Goal: Task Accomplishment & Management: Manage account settings

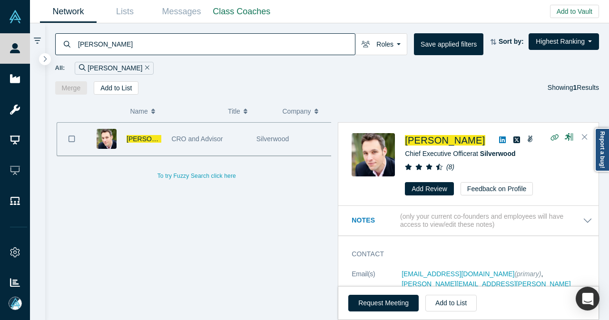
click at [147, 67] on div "Alexander Shartsis" at bounding box center [114, 68] width 79 height 13
click at [145, 67] on icon "Remove Filter" at bounding box center [147, 67] width 4 height 7
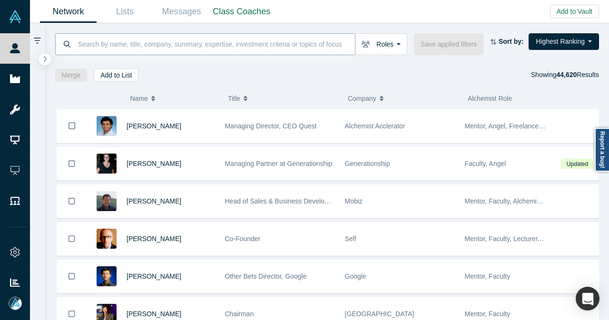
click at [237, 44] on input at bounding box center [216, 44] width 278 height 22
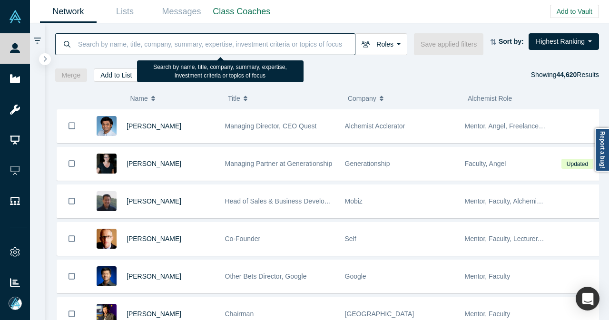
paste input "zkula"
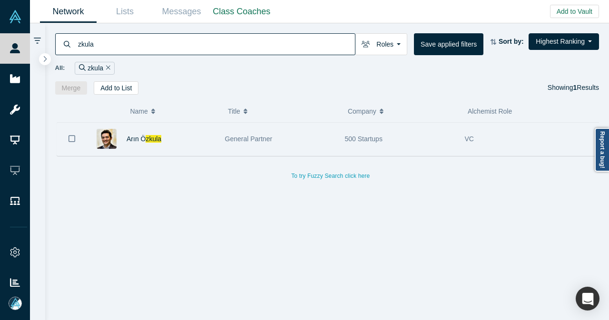
click at [67, 138] on button "Bookmark" at bounding box center [71, 138] width 29 height 33
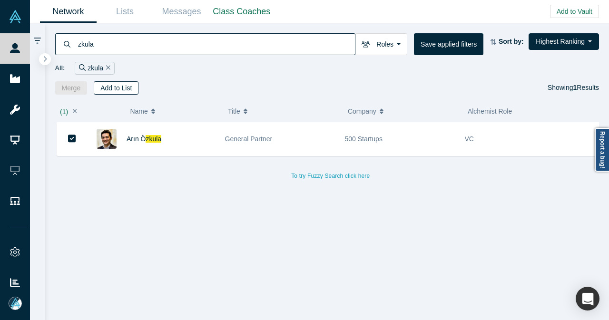
click at [127, 87] on button "Add to List" at bounding box center [116, 87] width 45 height 13
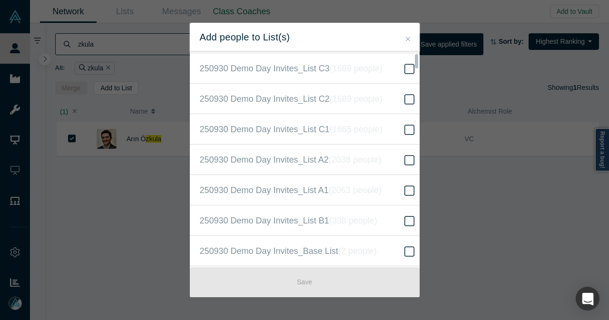
scroll to position [190, 0]
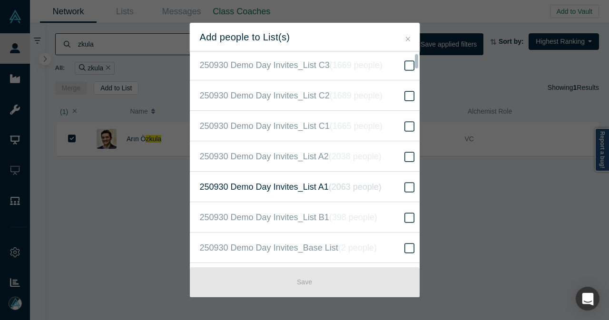
click at [404, 186] on icon at bounding box center [409, 187] width 10 height 11
click at [0, 0] on input "250930 Demo Day Invites_List A1 ( 2063 people )" at bounding box center [0, 0] width 0 height 0
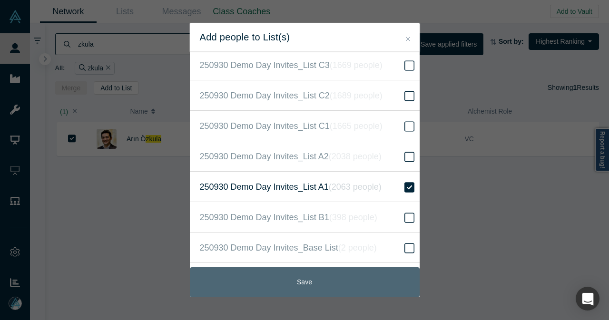
click at [303, 273] on button "Save" at bounding box center [305, 282] width 230 height 30
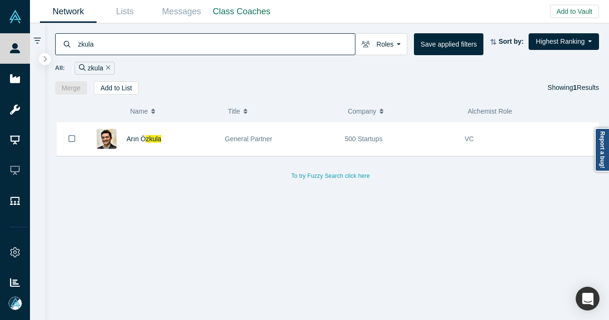
drag, startPoint x: 126, startPoint y: 45, endPoint x: 73, endPoint y: 48, distance: 52.9
click at [73, 48] on div "zkula" at bounding box center [205, 44] width 300 height 22
paste input "Beatrix von"
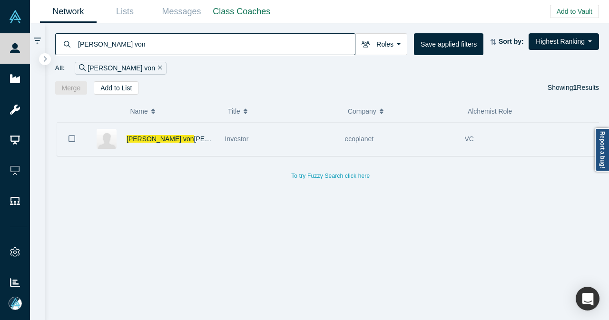
drag, startPoint x: 75, startPoint y: 142, endPoint x: 77, endPoint y: 129, distance: 13.5
click at [75, 142] on button "Bookmark" at bounding box center [71, 138] width 29 height 33
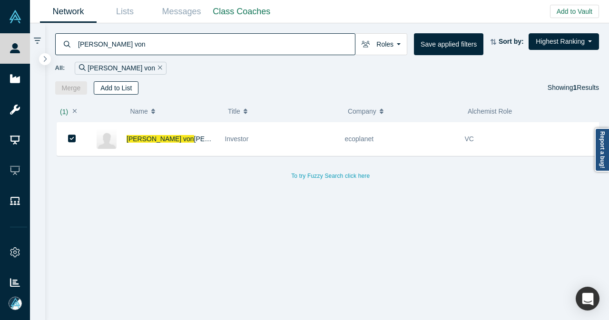
click at [105, 87] on button "Add to List" at bounding box center [116, 87] width 45 height 13
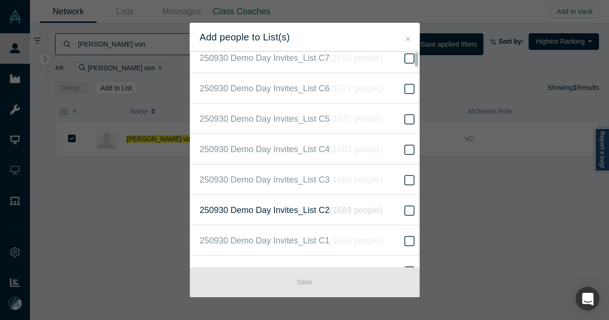
scroll to position [190, 0]
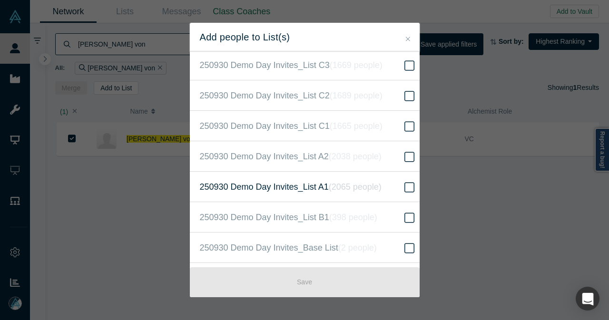
click at [394, 185] on label "250930 Demo Day Invites_List A1 ( 2065 people )" at bounding box center [308, 187] width 237 height 30
click at [0, 0] on input "250930 Demo Day Invites_List A1 ( 2065 people )" at bounding box center [0, 0] width 0 height 0
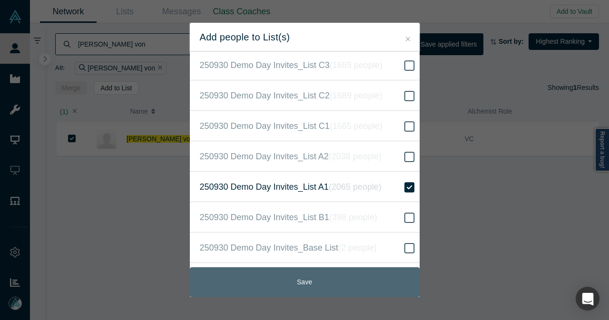
click at [333, 279] on button "Save" at bounding box center [305, 282] width 230 height 30
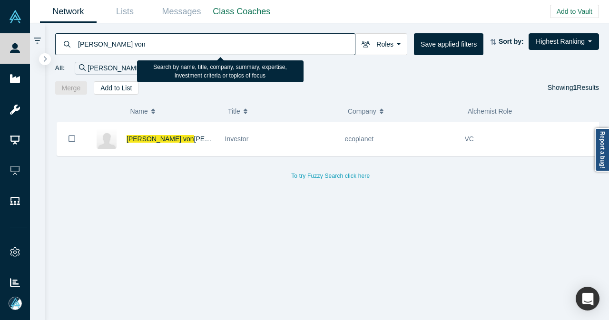
drag, startPoint x: 112, startPoint y: 43, endPoint x: 73, endPoint y: 44, distance: 39.5
click at [73, 44] on div "Beatrix von" at bounding box center [205, 44] width 300 height 22
paste input "Chanut"
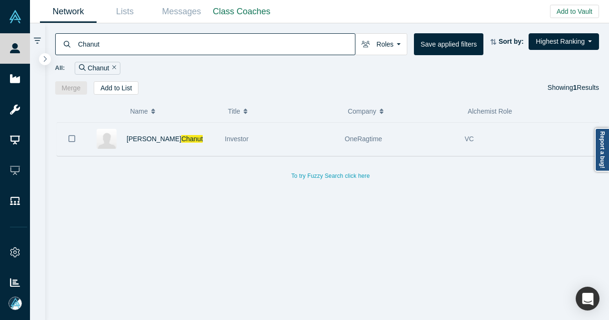
click at [65, 135] on button "Bookmark" at bounding box center [71, 138] width 29 height 33
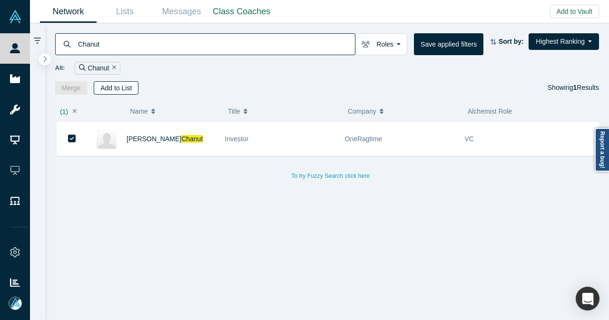
click at [111, 89] on button "Add to List" at bounding box center [116, 87] width 45 height 13
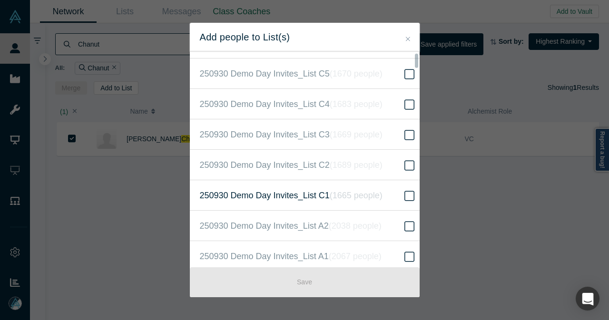
scroll to position [143, 0]
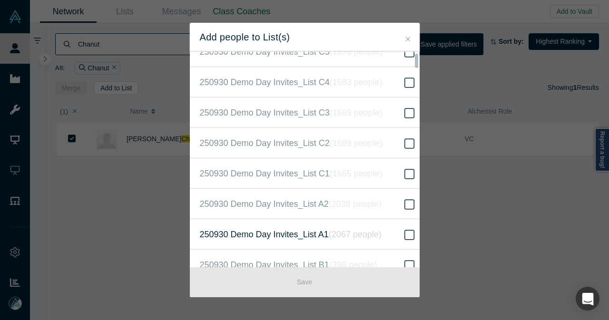
click at [403, 224] on label "250930 Demo Day Invites_List A1 ( 2067 people )" at bounding box center [308, 234] width 237 height 30
click at [0, 0] on input "250930 Demo Day Invites_List A1 ( 2067 people )" at bounding box center [0, 0] width 0 height 0
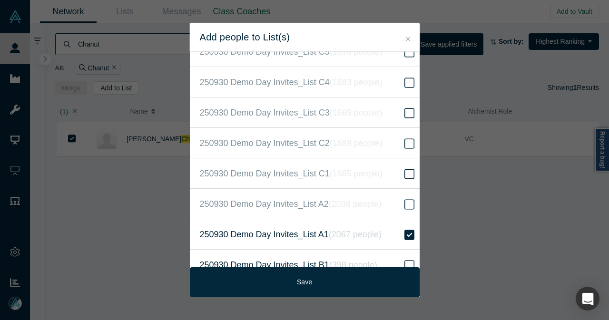
drag, startPoint x: 323, startPoint y: 275, endPoint x: 313, endPoint y: 262, distance: 16.9
click at [323, 275] on button "Save" at bounding box center [305, 282] width 230 height 30
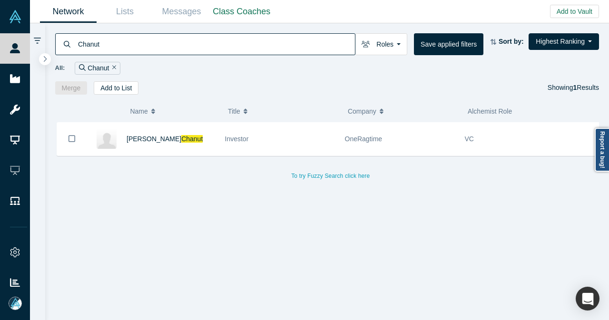
drag, startPoint x: 123, startPoint y: 39, endPoint x: 72, endPoint y: 44, distance: 50.7
click at [72, 44] on div "Chanut" at bounding box center [205, 44] width 300 height 22
paste input "laude Don"
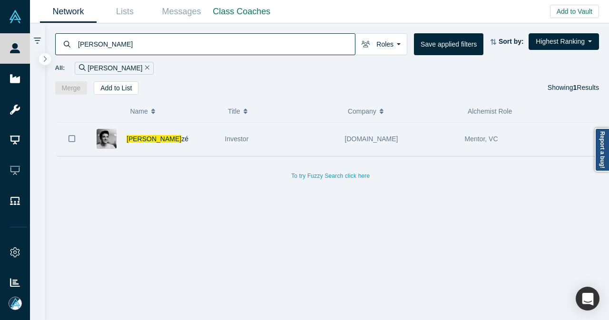
click at [69, 142] on icon "Bookmark" at bounding box center [71, 138] width 7 height 9
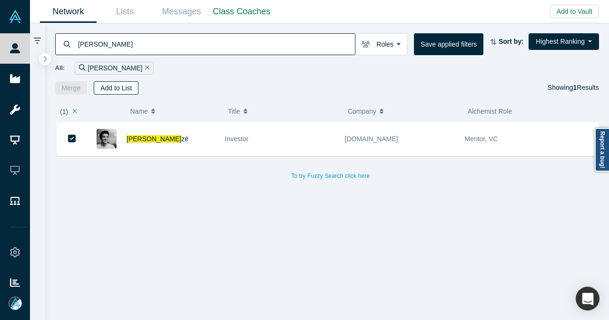
click at [120, 86] on button "Add to List" at bounding box center [116, 87] width 45 height 13
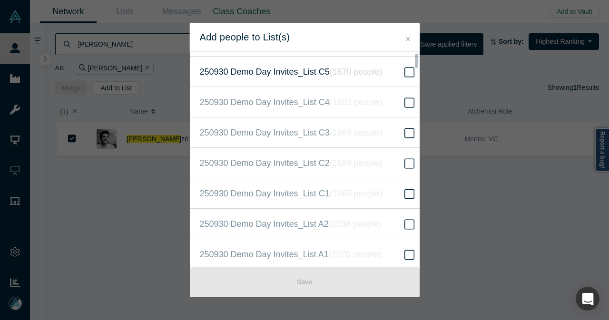
scroll to position [143, 0]
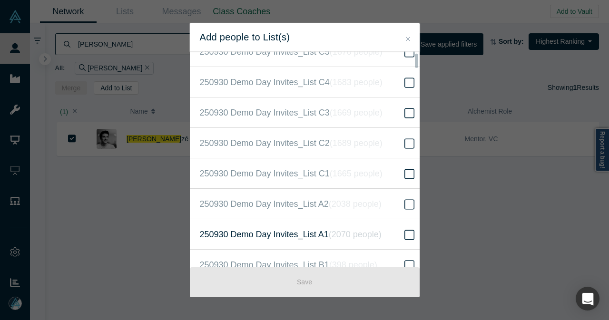
click at [331, 230] on icon "( 2070 people )" at bounding box center [355, 235] width 53 height 10
click at [0, 0] on input "250930 Demo Day Invites_List A1 ( 2070 people )" at bounding box center [0, 0] width 0 height 0
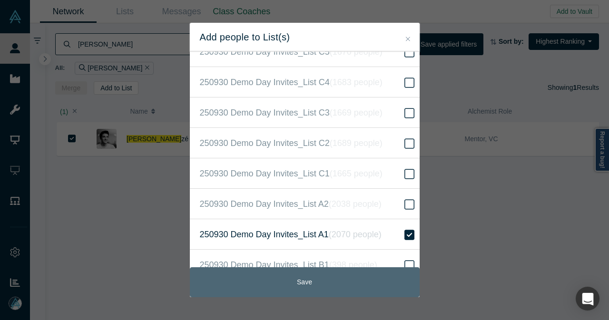
click at [291, 294] on button "Save" at bounding box center [305, 282] width 230 height 30
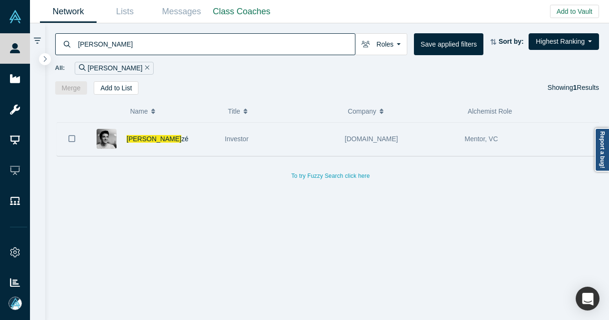
click at [75, 137] on icon "Bookmark" at bounding box center [71, 138] width 7 height 7
click at [71, 135] on icon "Bookmark" at bounding box center [72, 139] width 8 height 8
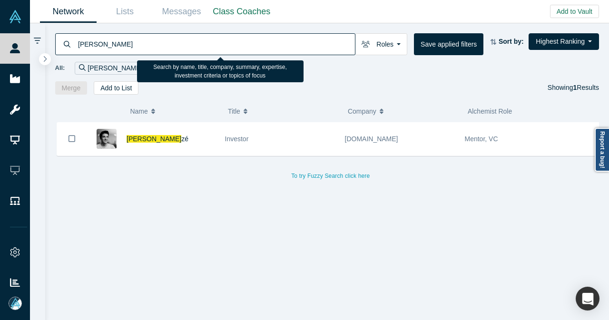
drag, startPoint x: 124, startPoint y: 46, endPoint x: 60, endPoint y: 46, distance: 64.2
click at [60, 46] on div "Claude Don" at bounding box center [205, 44] width 300 height 22
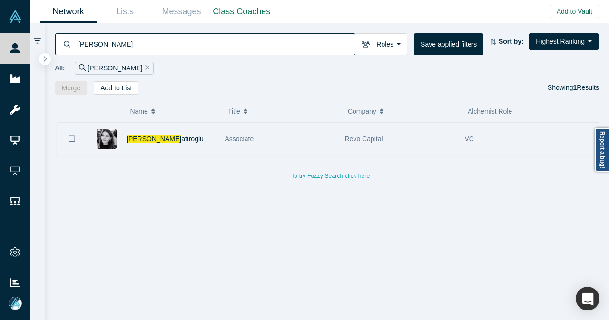
type input "deniz s"
click at [75, 139] on button "Bookmark" at bounding box center [71, 138] width 29 height 33
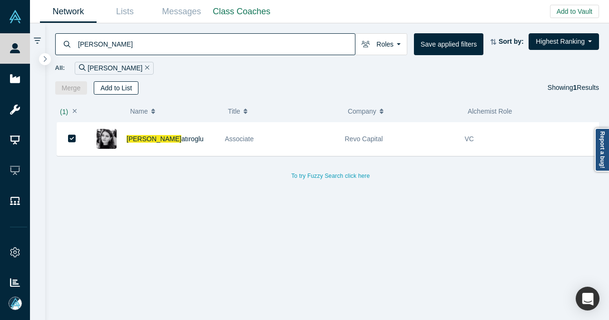
click at [126, 89] on button "Add to List" at bounding box center [116, 87] width 45 height 13
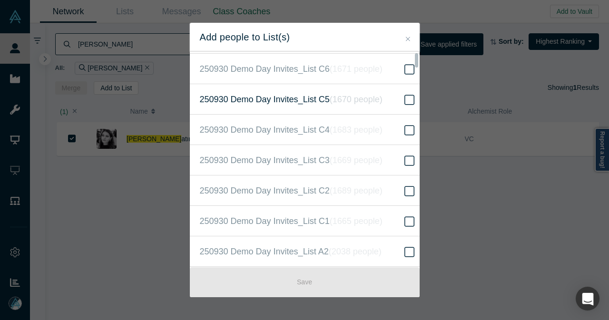
scroll to position [190, 0]
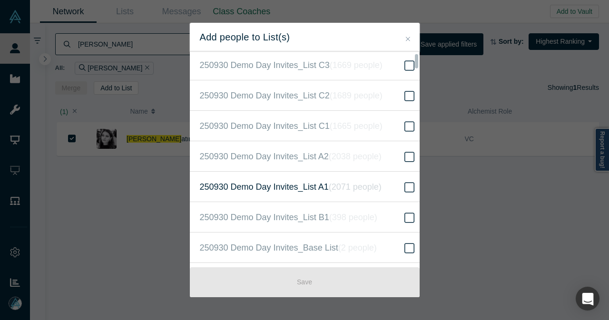
click at [391, 187] on label "250930 Demo Day Invites_List A1 ( 2071 people )" at bounding box center [308, 187] width 237 height 30
click at [0, 0] on input "250930 Demo Day Invites_List A1 ( 2071 people )" at bounding box center [0, 0] width 0 height 0
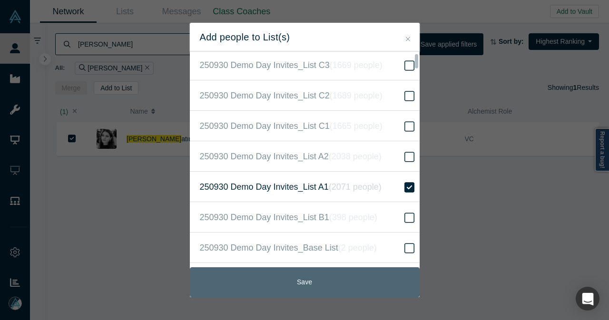
click at [318, 280] on button "Save" at bounding box center [305, 282] width 230 height 30
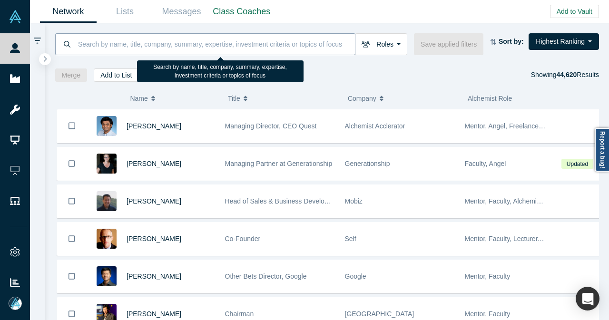
click at [199, 44] on input at bounding box center [216, 44] width 278 height 22
paste input "Haszonic"
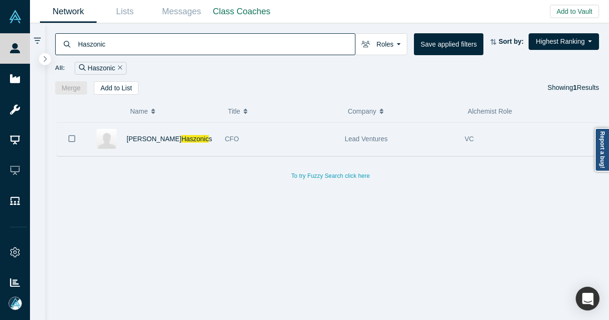
click at [77, 134] on button "Bookmark" at bounding box center [71, 138] width 29 height 33
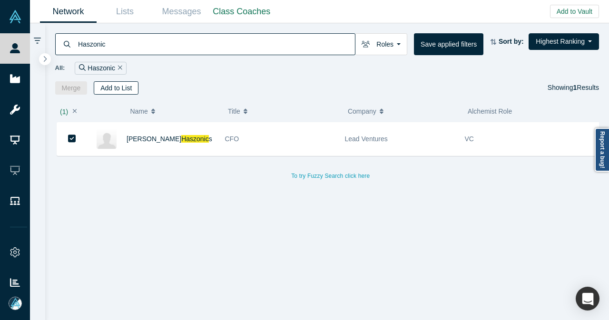
click at [120, 87] on button "Add to List" at bounding box center [116, 87] width 45 height 13
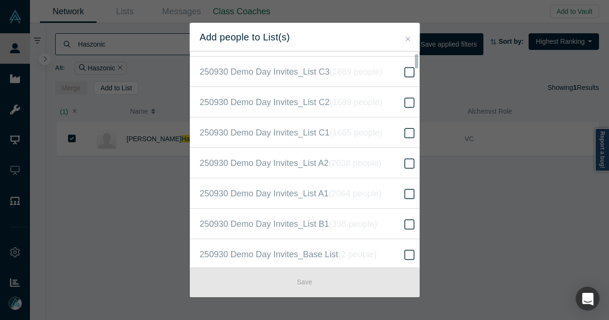
scroll to position [190, 0]
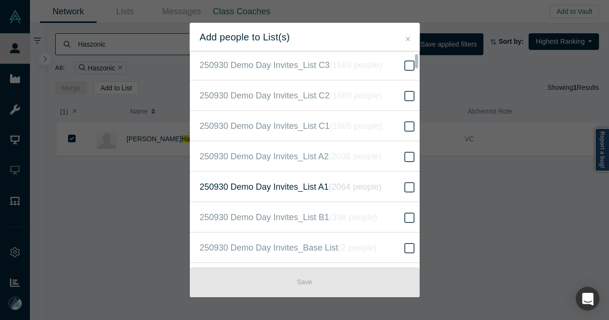
click at [402, 186] on span at bounding box center [409, 187] width 14 height 11
click at [0, 0] on input "250930 Demo Day Invites_List A1 ( 2064 people )" at bounding box center [0, 0] width 0 height 0
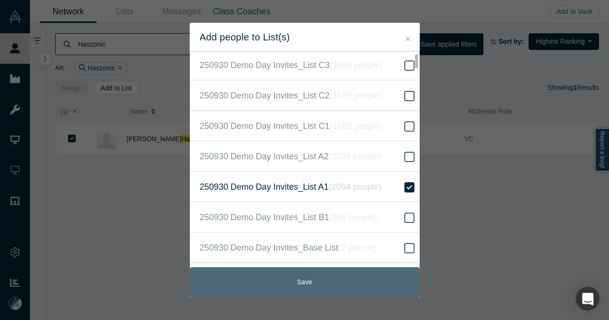
click at [329, 281] on button "Save" at bounding box center [305, 282] width 230 height 30
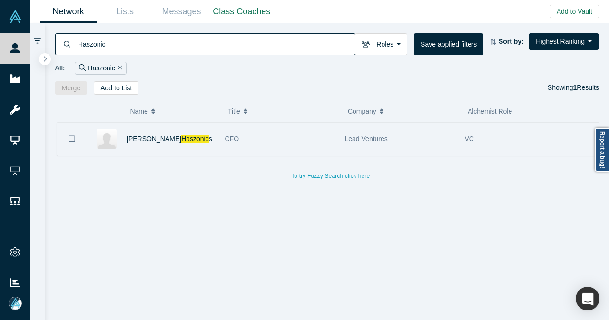
click at [68, 138] on button "Bookmark" at bounding box center [71, 138] width 29 height 33
click at [72, 135] on icon "Bookmark" at bounding box center [72, 139] width 8 height 8
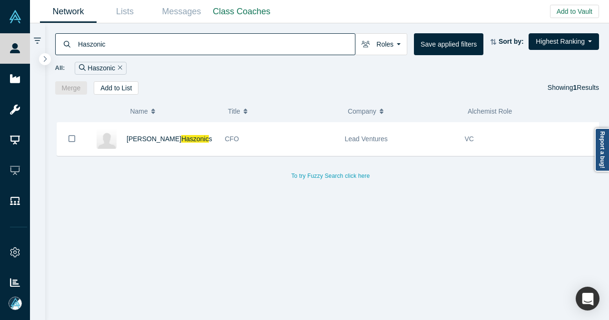
drag, startPoint x: 145, startPoint y: 48, endPoint x: 66, endPoint y: 50, distance: 78.5
click at [66, 50] on div "Haszonic" at bounding box center [205, 44] width 300 height 22
paste input "Cailleach D"
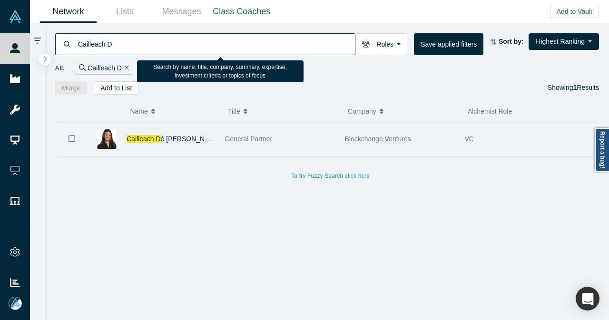
click at [82, 130] on button "Bookmark" at bounding box center [71, 138] width 29 height 33
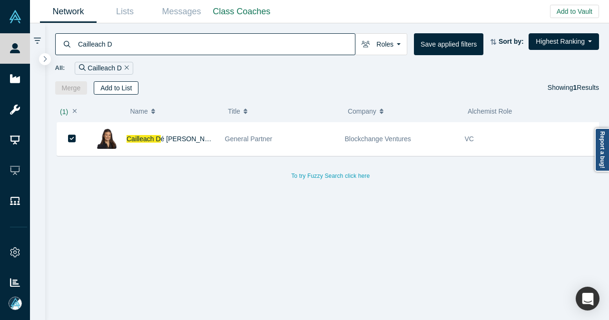
click at [123, 90] on button "Add to List" at bounding box center [116, 87] width 45 height 13
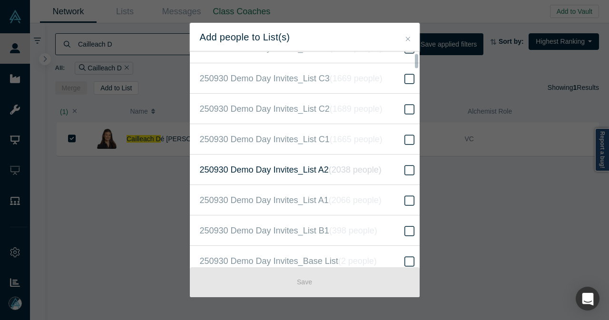
scroll to position [190, 0]
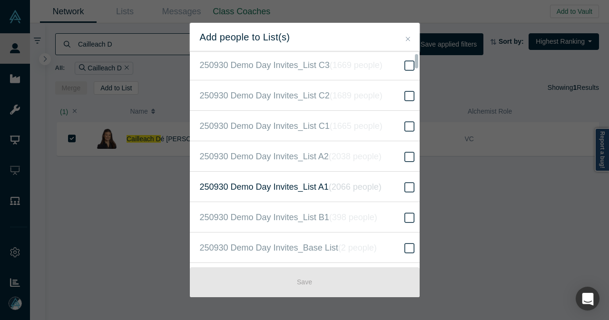
click at [392, 188] on label "250930 Demo Day Invites_List A1 ( 2066 people )" at bounding box center [308, 187] width 237 height 30
click at [0, 0] on input "250930 Demo Day Invites_List A1 ( 2066 people )" at bounding box center [0, 0] width 0 height 0
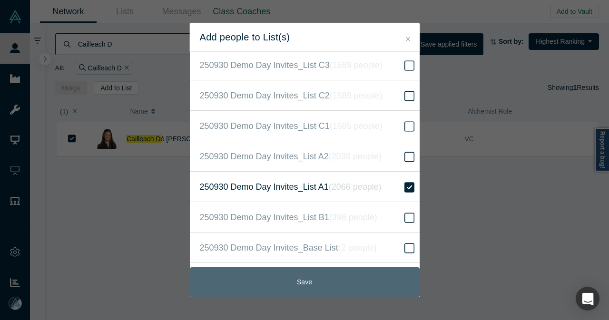
click at [282, 281] on button "Save" at bounding box center [305, 282] width 230 height 30
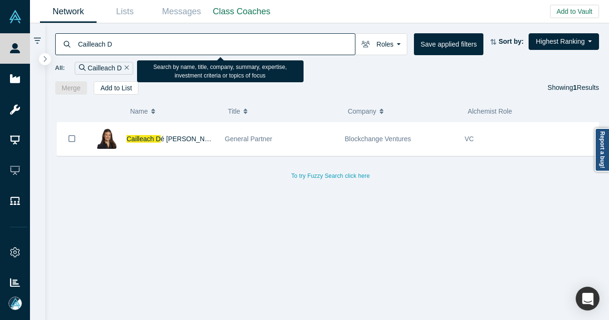
drag, startPoint x: 161, startPoint y: 51, endPoint x: 73, endPoint y: 54, distance: 88.5
click at [73, 54] on div "Cailleach D" at bounding box center [205, 44] width 300 height 22
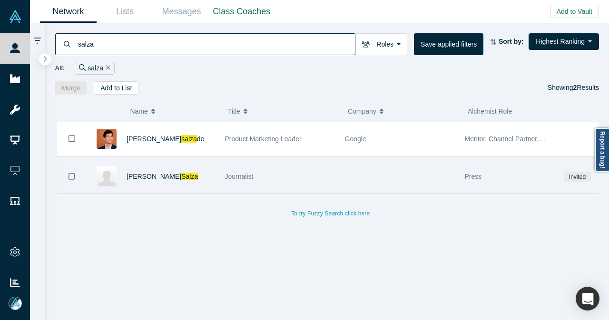
click at [67, 183] on button "Bookmark" at bounding box center [71, 176] width 29 height 33
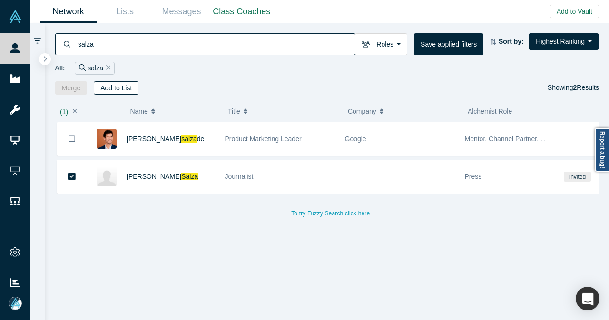
click at [125, 86] on button "Add to List" at bounding box center [116, 87] width 45 height 13
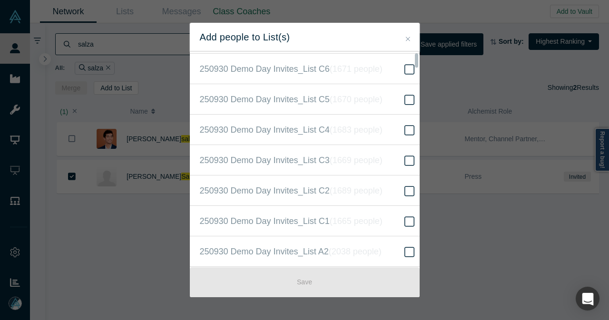
scroll to position [143, 0]
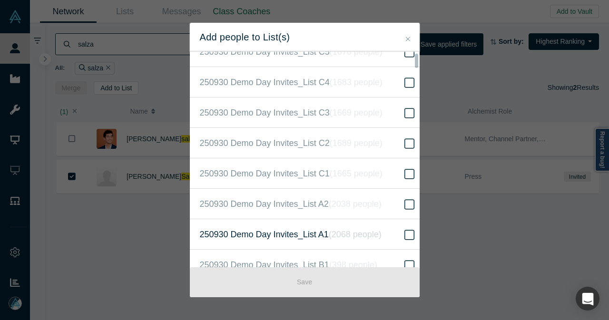
click at [390, 233] on label "250930 Demo Day Invites_List A1 ( 2068 people )" at bounding box center [308, 234] width 237 height 30
click at [0, 0] on input "250930 Demo Day Invites_List A1 ( 2068 people )" at bounding box center [0, 0] width 0 height 0
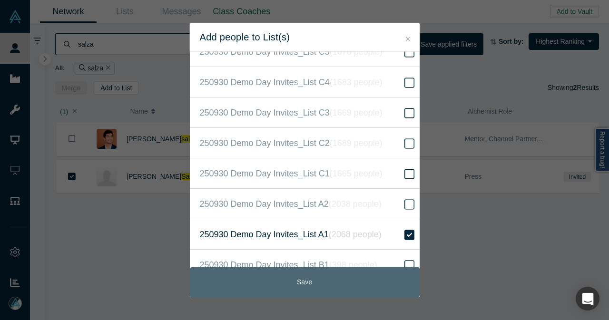
click at [351, 274] on button "Save" at bounding box center [305, 282] width 230 height 30
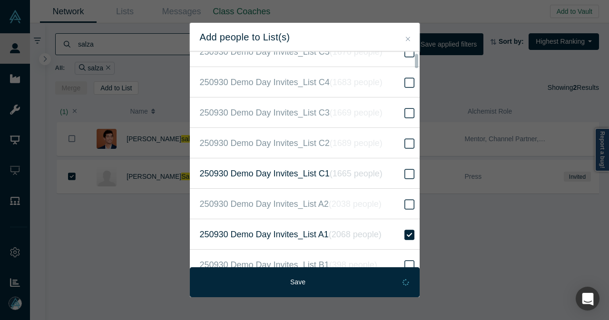
scroll to position [190, 0]
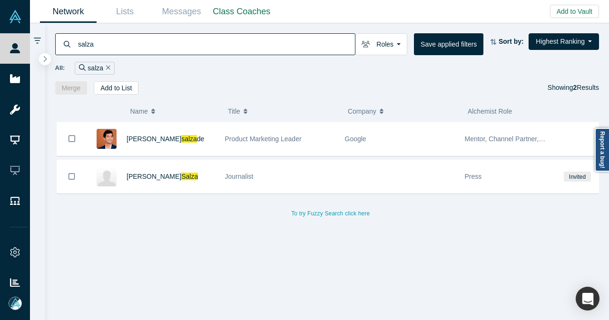
drag, startPoint x: 129, startPoint y: 47, endPoint x: 72, endPoint y: 47, distance: 56.6
click at [72, 47] on div "salza" at bounding box center [205, 44] width 300 height 22
paste input "Christophe Aum"
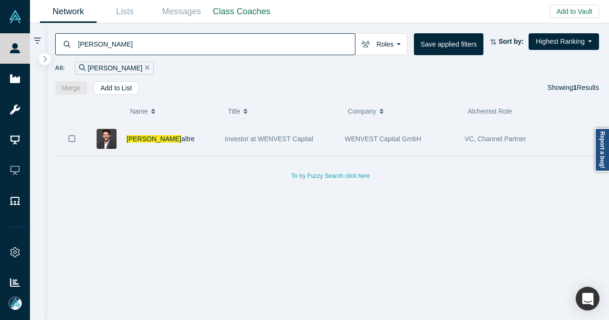
click at [78, 140] on button "Bookmark" at bounding box center [71, 138] width 29 height 33
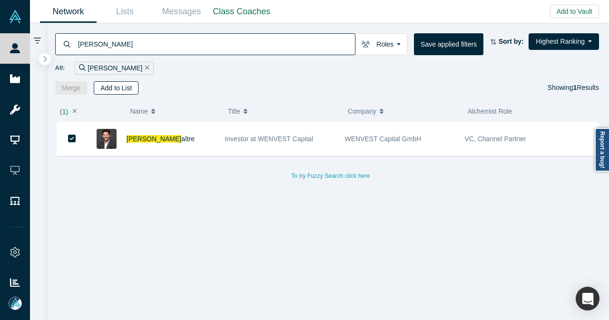
click at [121, 85] on button "Add to List" at bounding box center [116, 87] width 45 height 13
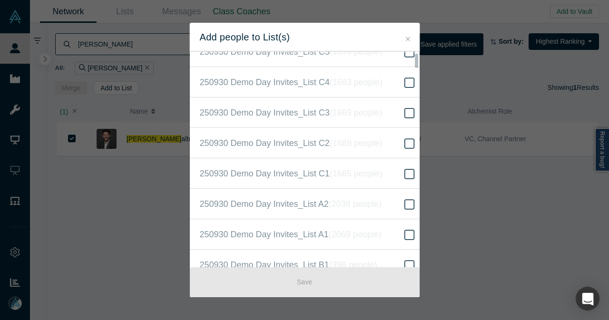
scroll to position [190, 0]
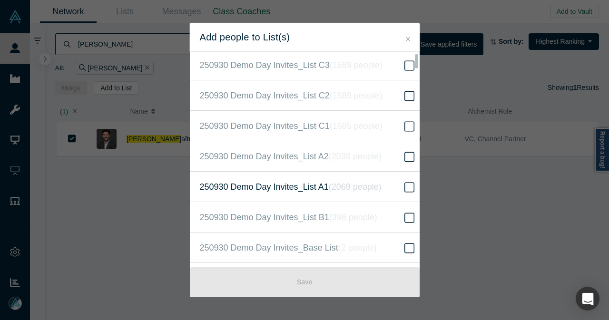
click at [363, 177] on label "250930 Demo Day Invites_List A1 ( 2069 people )" at bounding box center [308, 187] width 237 height 30
click at [0, 0] on input "250930 Demo Day Invites_List A1 ( 2069 people )" at bounding box center [0, 0] width 0 height 0
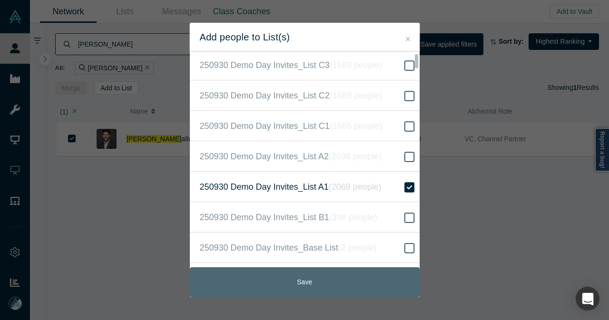
click at [302, 276] on button "Save" at bounding box center [305, 282] width 230 height 30
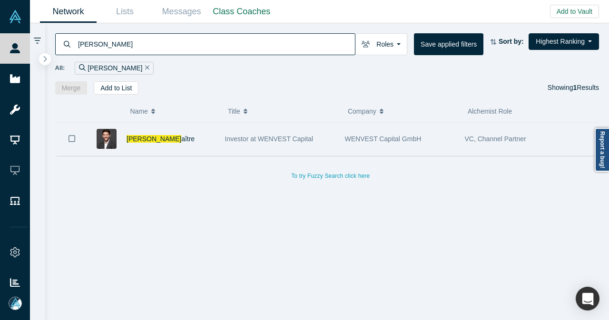
click at [75, 137] on icon "Bookmark" at bounding box center [71, 138] width 7 height 7
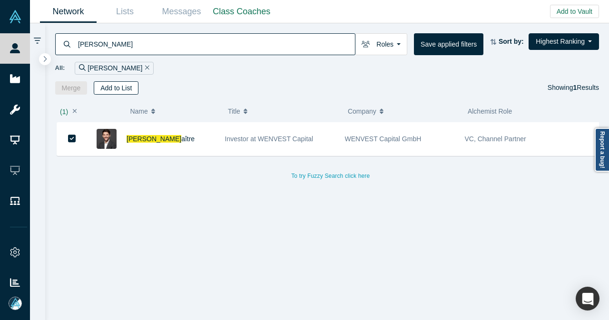
click at [111, 87] on button "Add to List" at bounding box center [116, 87] width 45 height 13
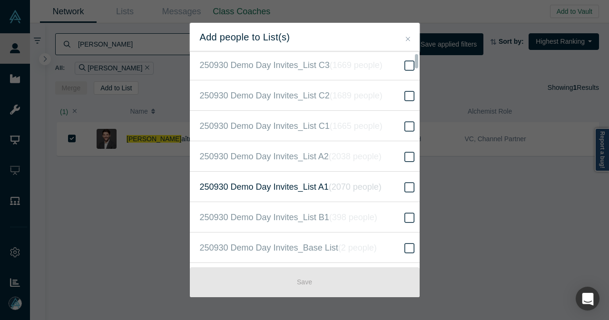
click at [404, 182] on icon at bounding box center [409, 187] width 10 height 10
click at [0, 0] on input "250930 Demo Day Invites_List A1 ( 2070 people )" at bounding box center [0, 0] width 0 height 0
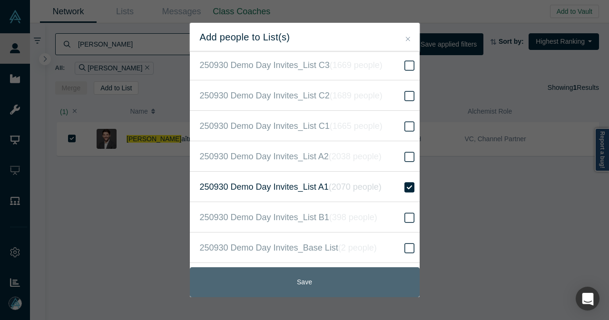
click at [329, 276] on button "Save" at bounding box center [305, 282] width 230 height 30
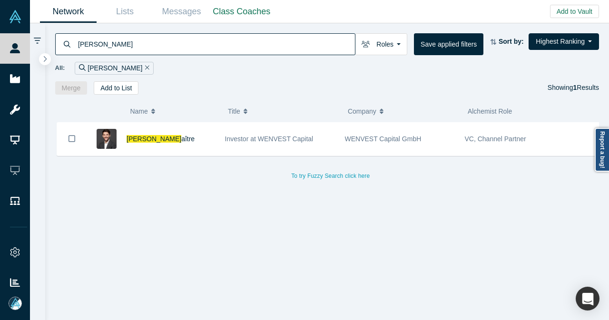
drag, startPoint x: 141, startPoint y: 45, endPoint x: 66, endPoint y: 46, distance: 75.1
click at [66, 46] on div "Christophe Aum" at bounding box center [205, 44] width 300 height 22
paste input "Daniel Behrend"
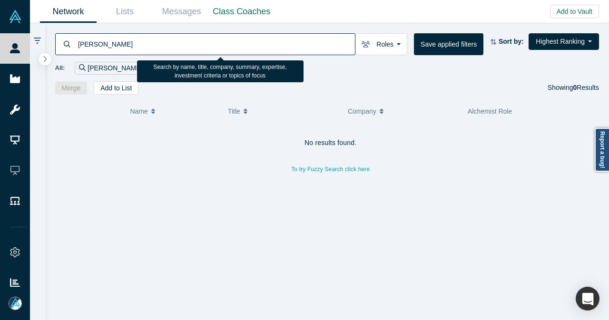
drag, startPoint x: 110, startPoint y: 43, endPoint x: 170, endPoint y: 44, distance: 59.9
click at [170, 44] on input "Daniel Behrend" at bounding box center [216, 44] width 278 height 22
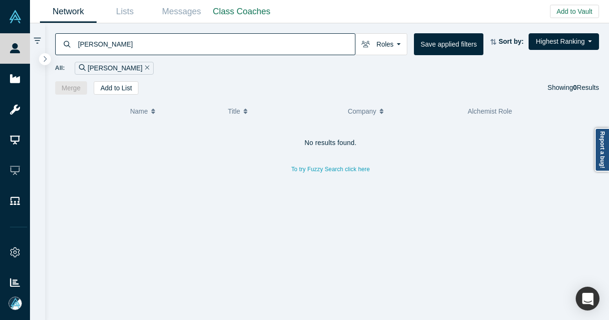
click at [76, 43] on div "Daniel Beh" at bounding box center [205, 44] width 300 height 22
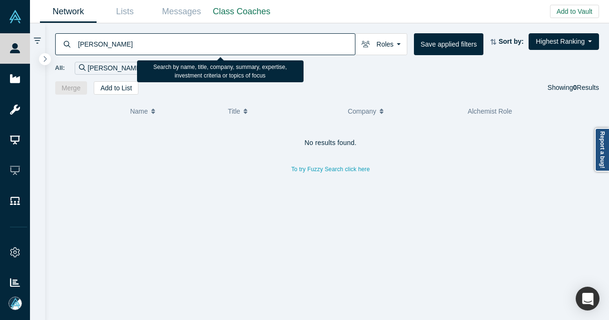
click at [78, 42] on input "Daniel Beh" at bounding box center [216, 44] width 278 height 22
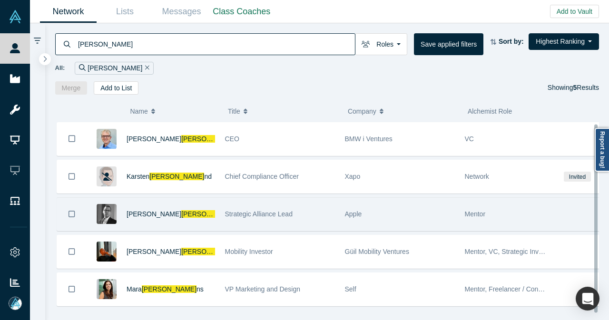
scroll to position [10, 0]
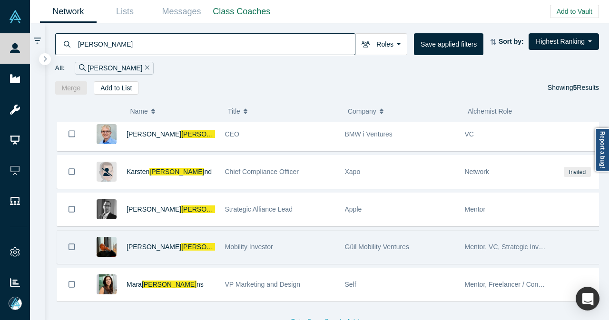
click at [189, 239] on div "Dani Behre ndt" at bounding box center [171, 247] width 88 height 33
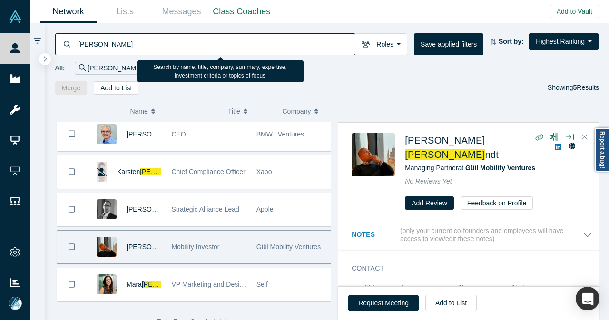
click at [185, 48] on input "Behre" at bounding box center [216, 44] width 278 height 22
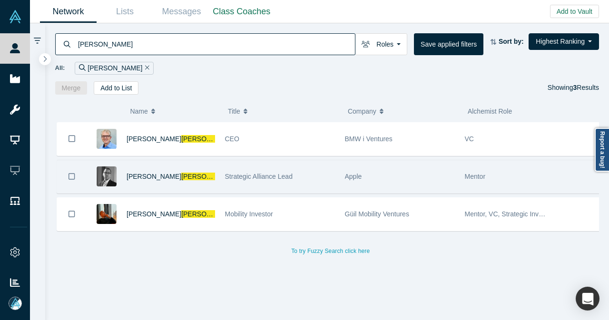
click at [211, 182] on div "Dani Essindi Behrendt" at bounding box center [171, 176] width 88 height 33
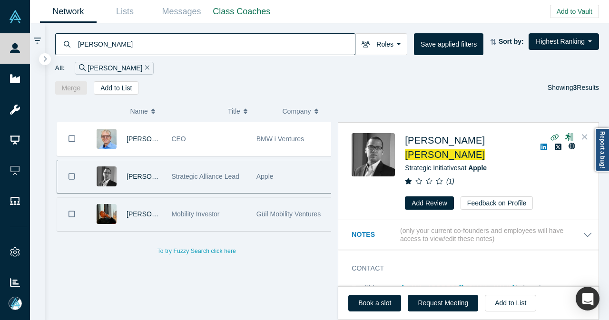
click at [242, 218] on div "Mobility Investor" at bounding box center [208, 214] width 85 height 33
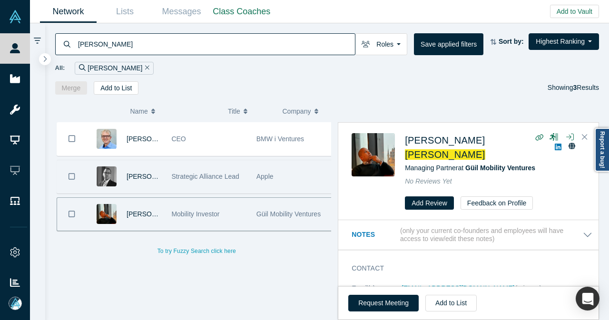
click at [291, 176] on div "Apple" at bounding box center [293, 176] width 75 height 33
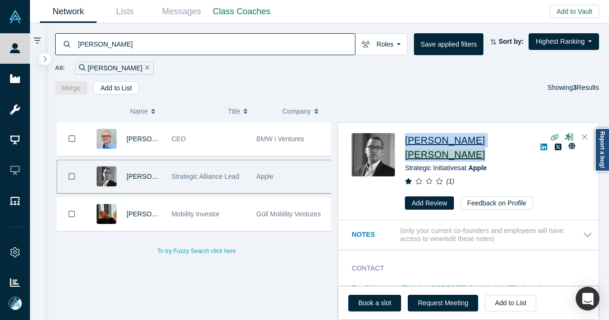
drag, startPoint x: 507, startPoint y: 137, endPoint x: 407, endPoint y: 139, distance: 99.4
click at [407, 139] on div "Dani Essindi Behrendt" at bounding box center [495, 147] width 180 height 29
copy div "Dani Essindi Behrendt"
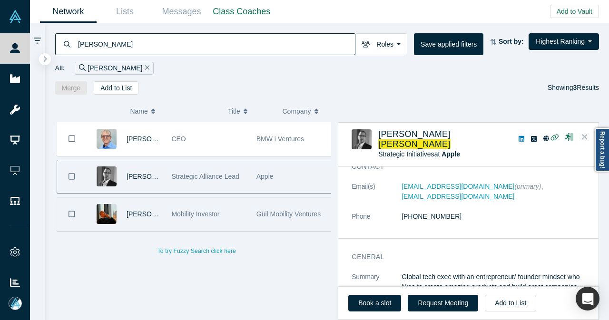
click at [220, 210] on div "Mobility Investor" at bounding box center [208, 214] width 75 height 33
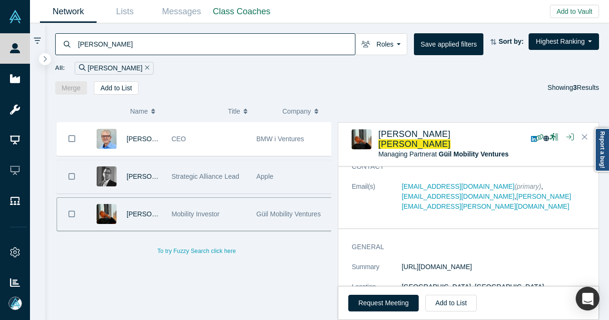
click at [232, 181] on div "Strategic Alliance Lead" at bounding box center [208, 176] width 75 height 33
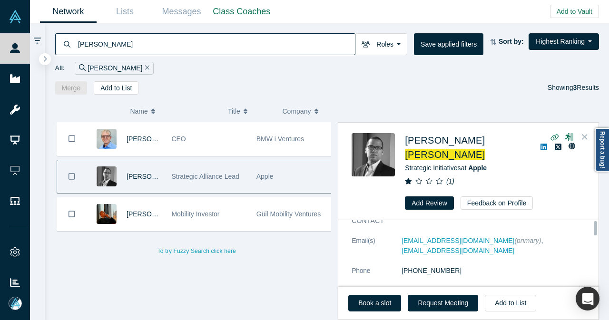
scroll to position [0, 0]
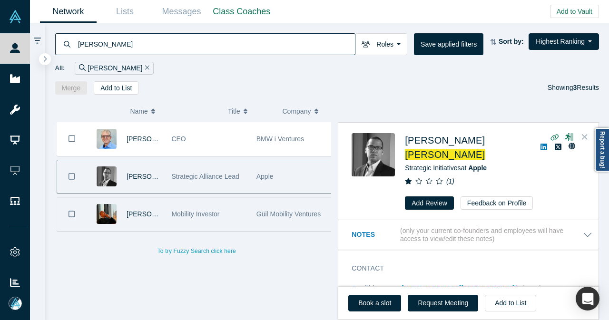
click at [236, 222] on div "Mobility Investor" at bounding box center [208, 214] width 75 height 33
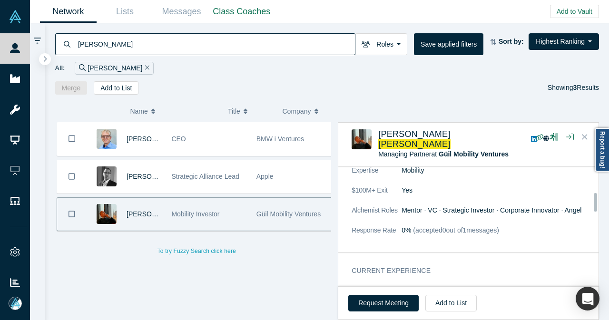
scroll to position [238, 0]
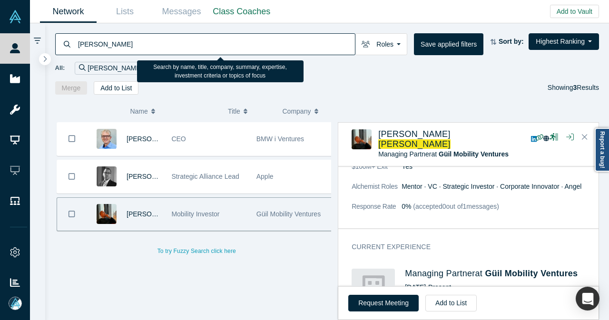
click at [113, 46] on input "[PERSON_NAME]" at bounding box center [216, 44] width 278 height 22
type input "[PERSON_NAME]"
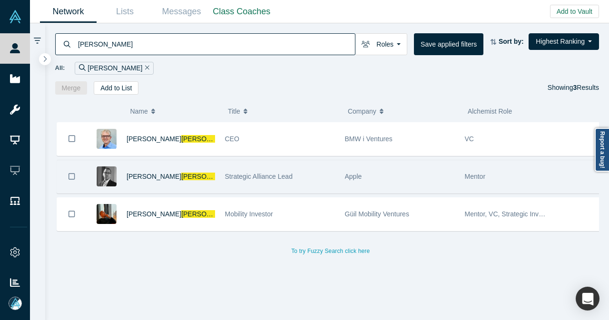
click at [73, 176] on icon "Bookmark" at bounding box center [71, 176] width 7 height 9
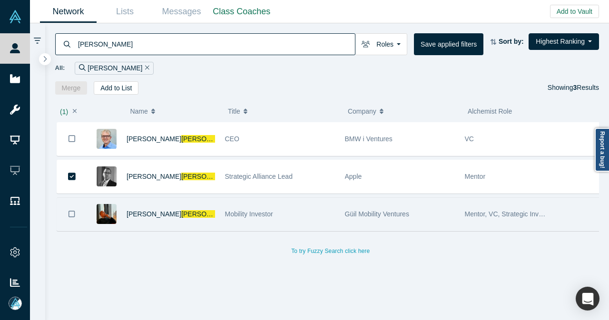
click at [70, 214] on icon "Bookmark" at bounding box center [71, 214] width 7 height 9
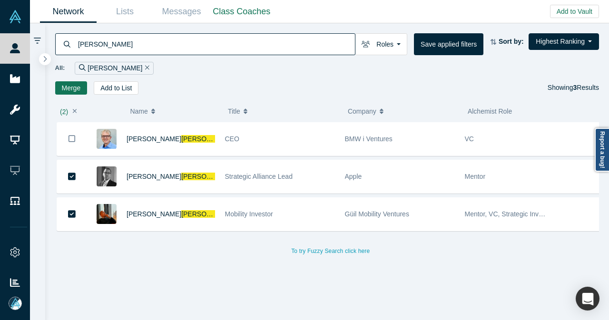
click at [72, 89] on button "Merge" at bounding box center [71, 87] width 32 height 13
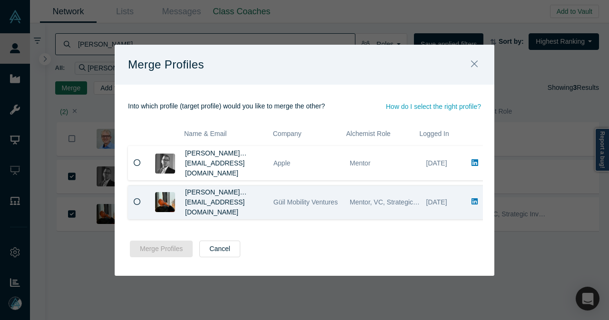
click at [142, 203] on div at bounding box center [138, 202] width 20 height 33
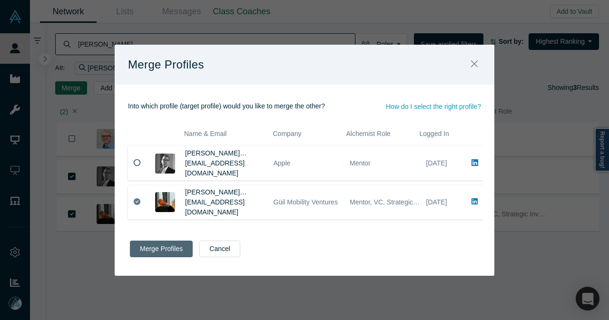
click at [156, 249] on button "Merge Profiles" at bounding box center [161, 249] width 63 height 17
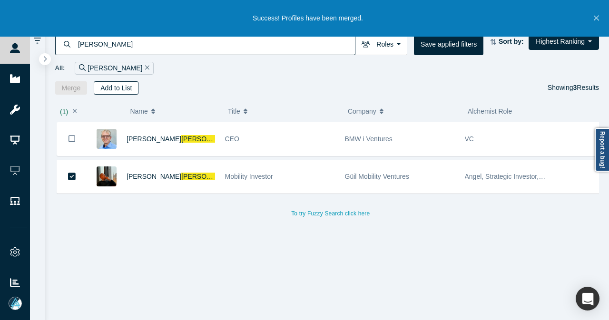
click at [118, 83] on button "Add to List" at bounding box center [116, 87] width 45 height 13
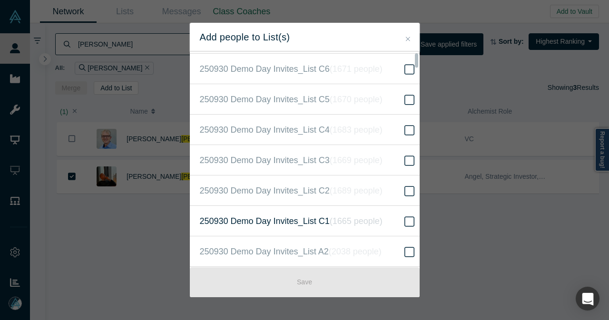
scroll to position [143, 0]
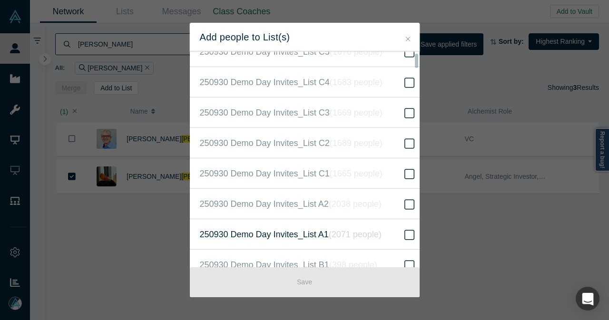
click at [404, 230] on icon at bounding box center [409, 234] width 10 height 11
click at [0, 0] on input "250930 Demo Day Invites_List A1 ( 2071 people )" at bounding box center [0, 0] width 0 height 0
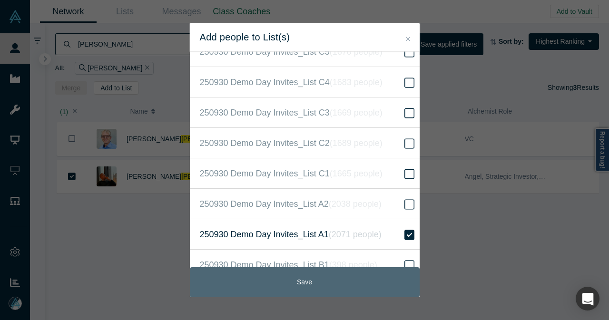
click at [336, 288] on button "Save" at bounding box center [305, 282] width 230 height 30
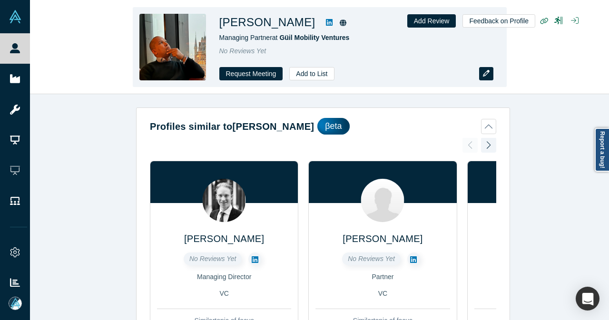
click at [491, 73] on button "button" at bounding box center [486, 73] width 14 height 13
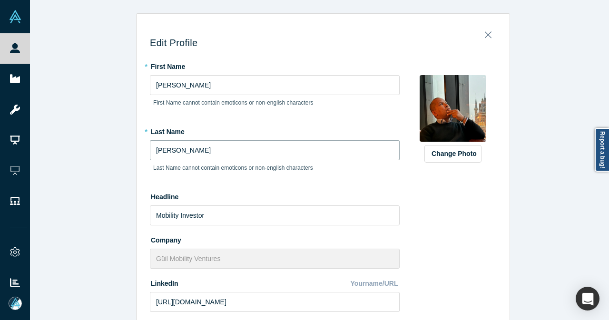
click at [187, 147] on input "[PERSON_NAME]" at bounding box center [275, 150] width 250 height 20
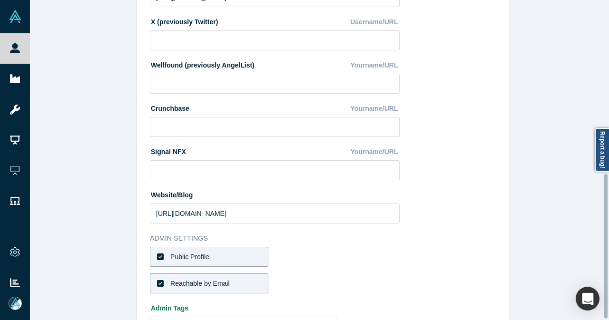
scroll to position [384, 0]
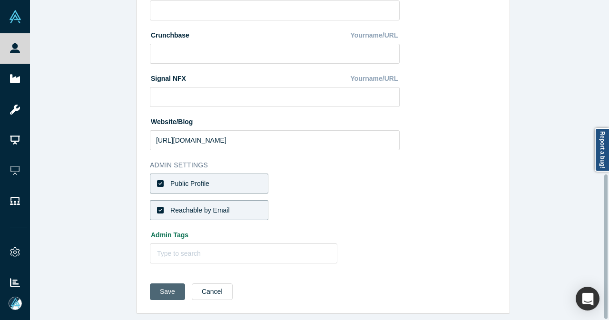
type input "[PERSON_NAME]"
click at [156, 283] on button "Save" at bounding box center [167, 291] width 35 height 17
